Goal: Transaction & Acquisition: Subscribe to service/newsletter

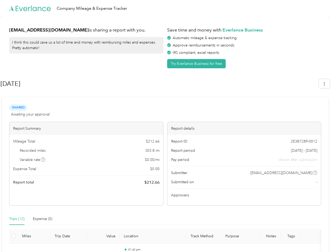
click at [168, 126] on div "Report details" at bounding box center [245, 128] width 154 height 13
click at [166, 8] on div "Company Mileage & Expense Tracker" at bounding box center [165, 8] width 331 height 17
click at [197, 64] on button "Try Everlance Business for free" at bounding box center [196, 63] width 59 height 9
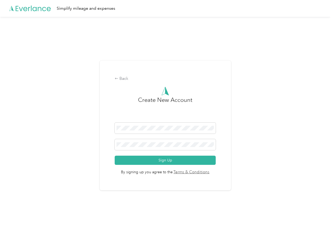
click at [159, 84] on div "Back Create New Account Sign Up By signing up you agree to the Terms & Conditio…" at bounding box center [165, 126] width 131 height 130
click at [327, 83] on div "Back Create New Account Sign Up By signing up you agree to the Terms & Conditio…" at bounding box center [165, 128] width 331 height 222
click at [43, 160] on div "Back Create New Account Sign Up By signing up you agree to the Terms & Conditio…" at bounding box center [165, 128] width 331 height 222
click at [207, 173] on link "Terms & Conditions" at bounding box center [191, 172] width 37 height 6
click at [17, 219] on div "Back Create New Account Sign Up By signing up you agree to the Terms & Conditio…" at bounding box center [165, 128] width 331 height 222
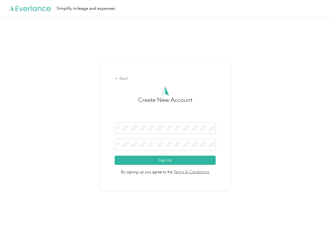
click at [43, 219] on div "Back Create New Account Sign Up By signing up you agree to the Terms & Conditio…" at bounding box center [165, 128] width 331 height 222
click at [13, 236] on div "Back Create New Account Sign Up By signing up you agree to the Terms & Conditio…" at bounding box center [165, 128] width 331 height 222
